Goal: Task Accomplishment & Management: Use online tool/utility

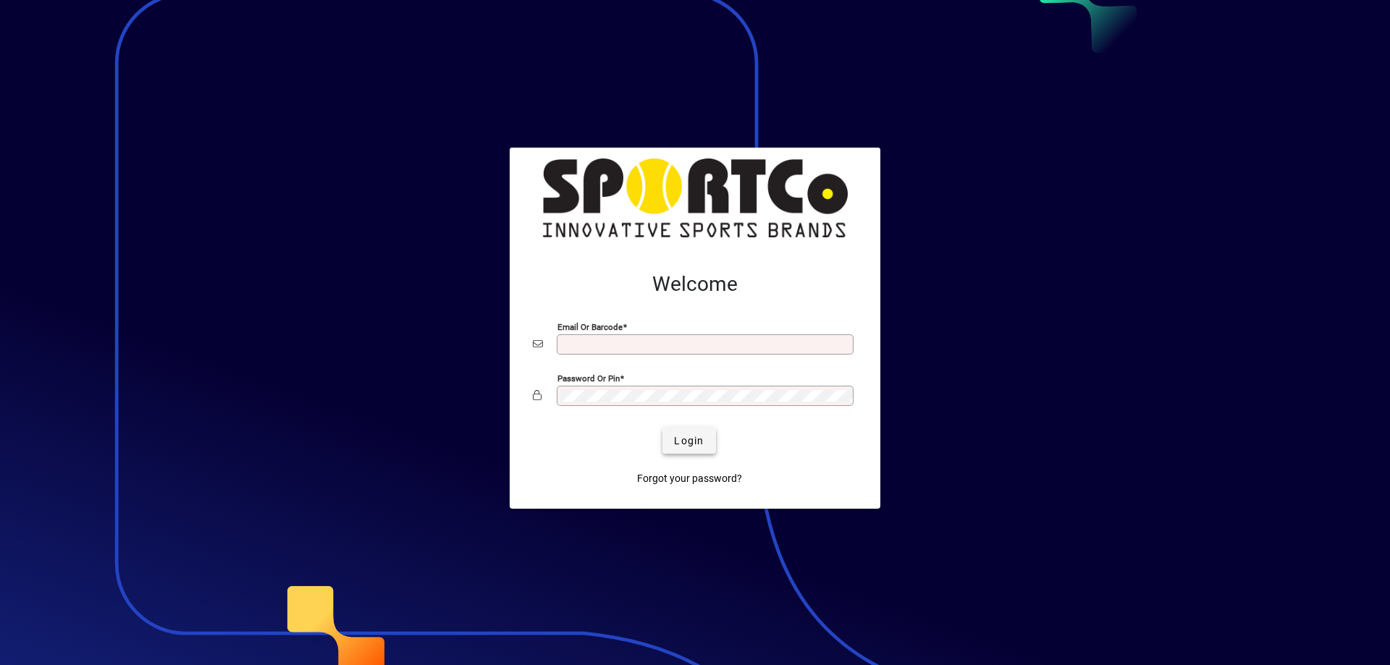
type input "**********"
click at [683, 444] on span "Login" at bounding box center [689, 441] width 30 height 15
